Goal: Information Seeking & Learning: Find specific page/section

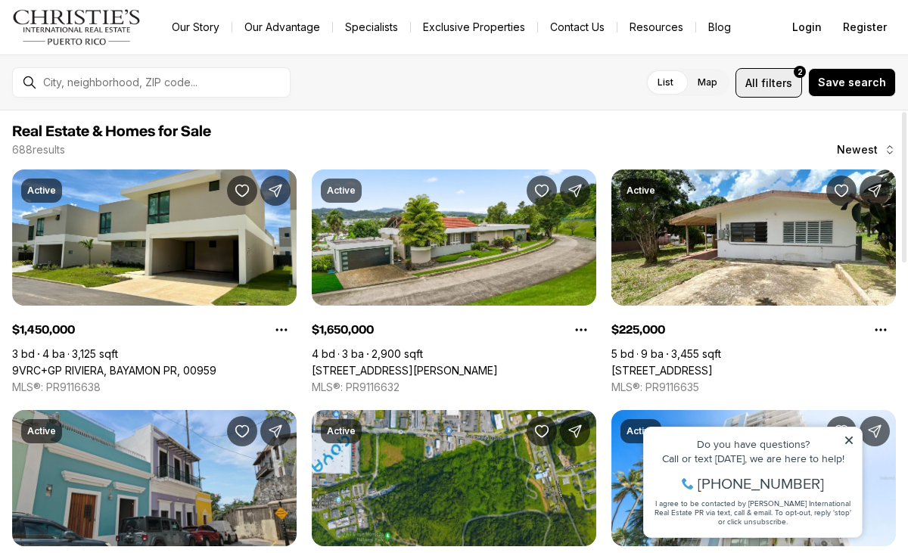
click at [766, 76] on span "All filters 2" at bounding box center [769, 83] width 47 height 16
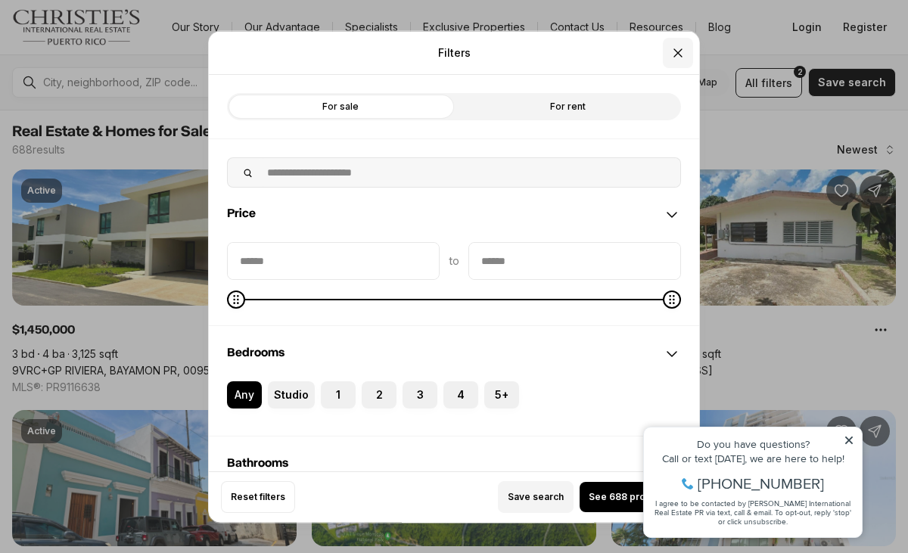
click at [685, 45] on icon "Close" at bounding box center [678, 52] width 15 height 15
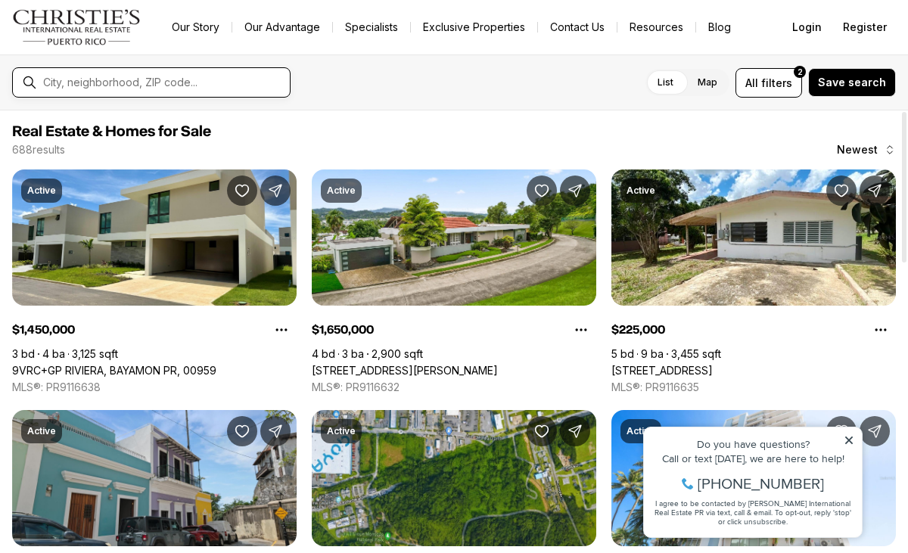
click at [164, 78] on input "text" at bounding box center [163, 82] width 241 height 12
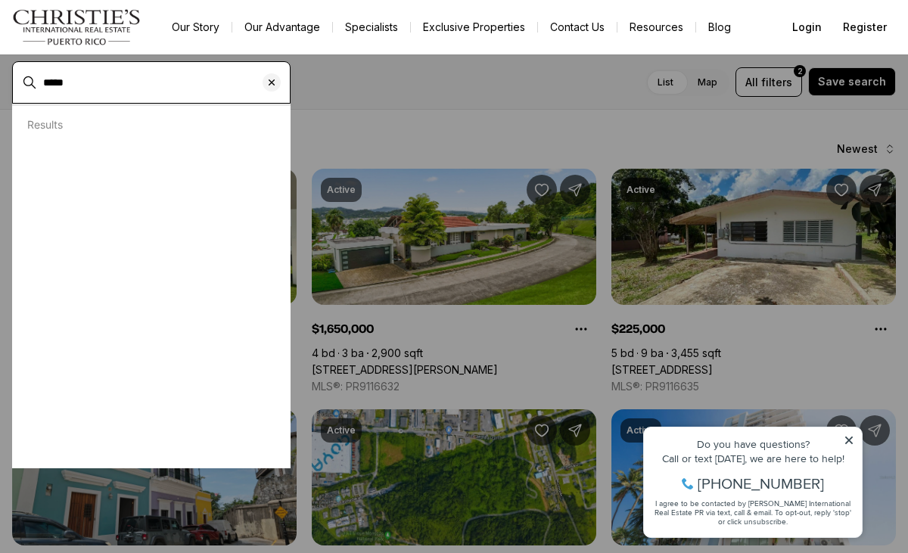
type input "*****"
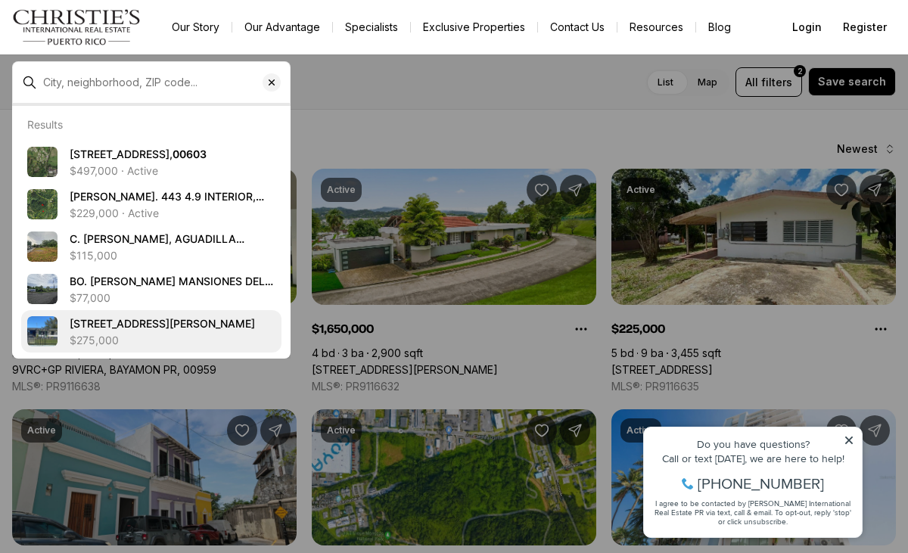
click at [88, 323] on span "[STREET_ADDRESS][PERSON_NAME]" at bounding box center [162, 323] width 185 height 13
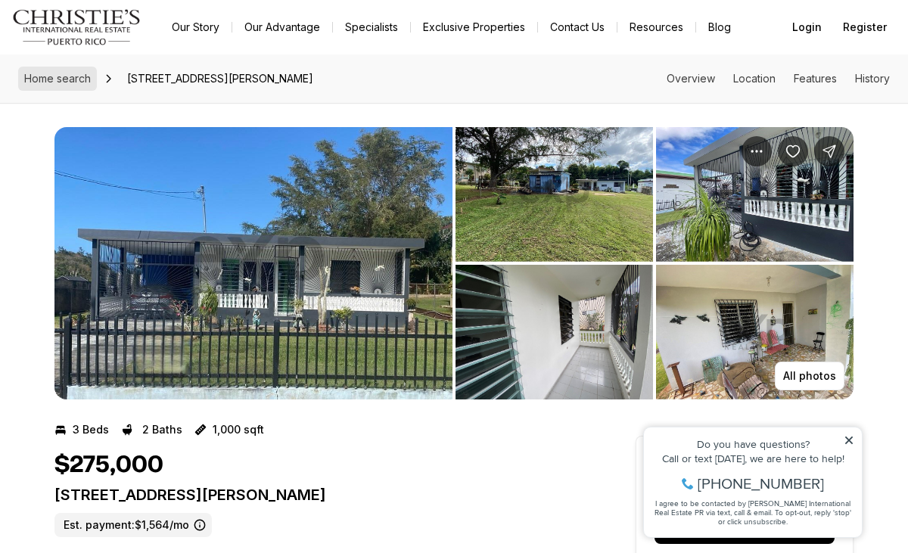
click at [53, 77] on span "Home search" at bounding box center [57, 78] width 67 height 13
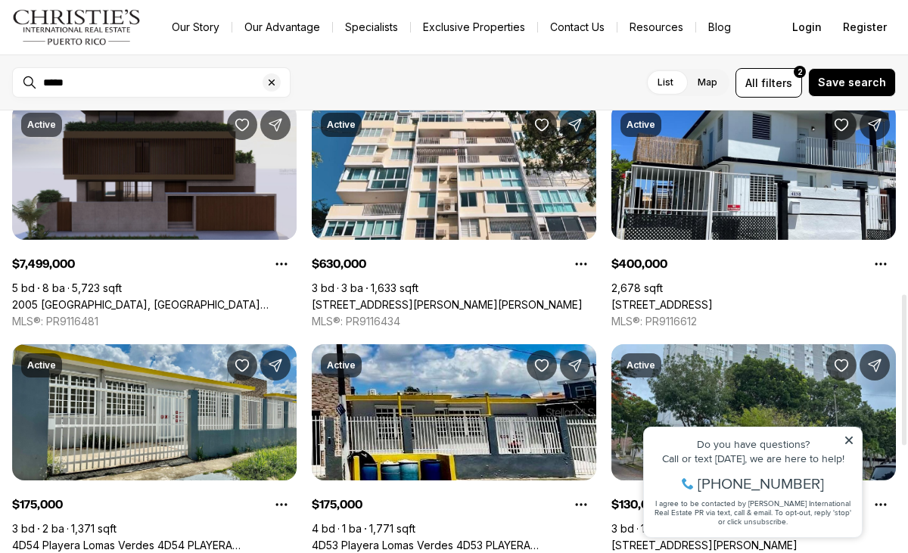
scroll to position [582, 0]
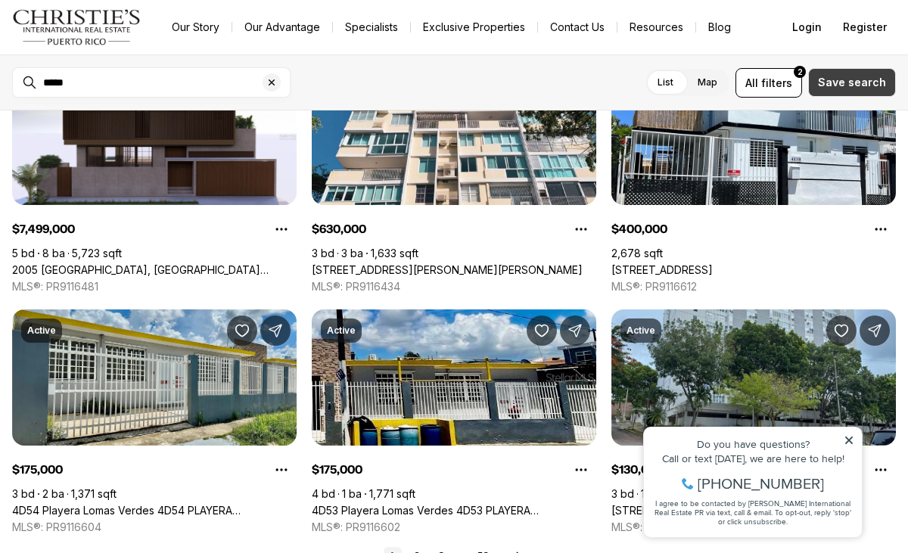
click at [865, 76] on span "Save search" at bounding box center [852, 82] width 68 height 12
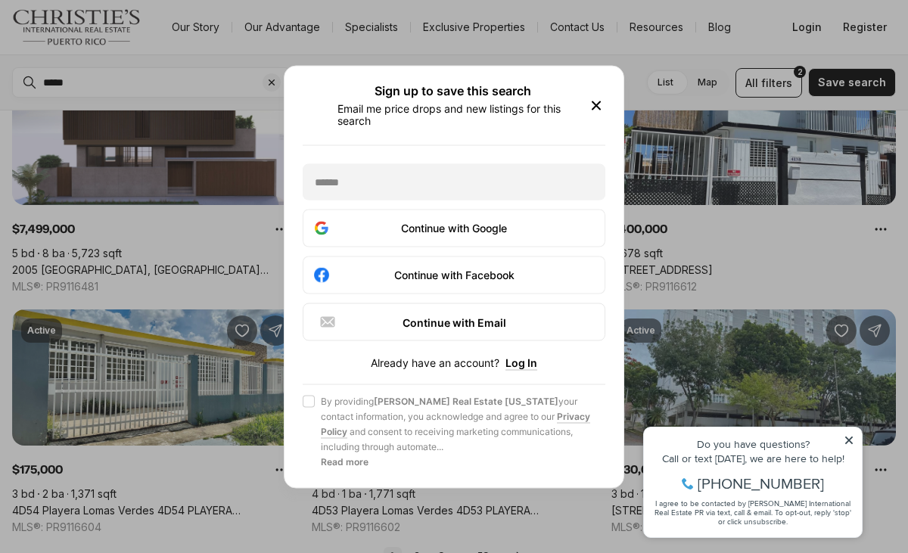
click at [598, 105] on icon "button" at bounding box center [596, 105] width 18 height 18
